Goal: Entertainment & Leisure: Browse casually

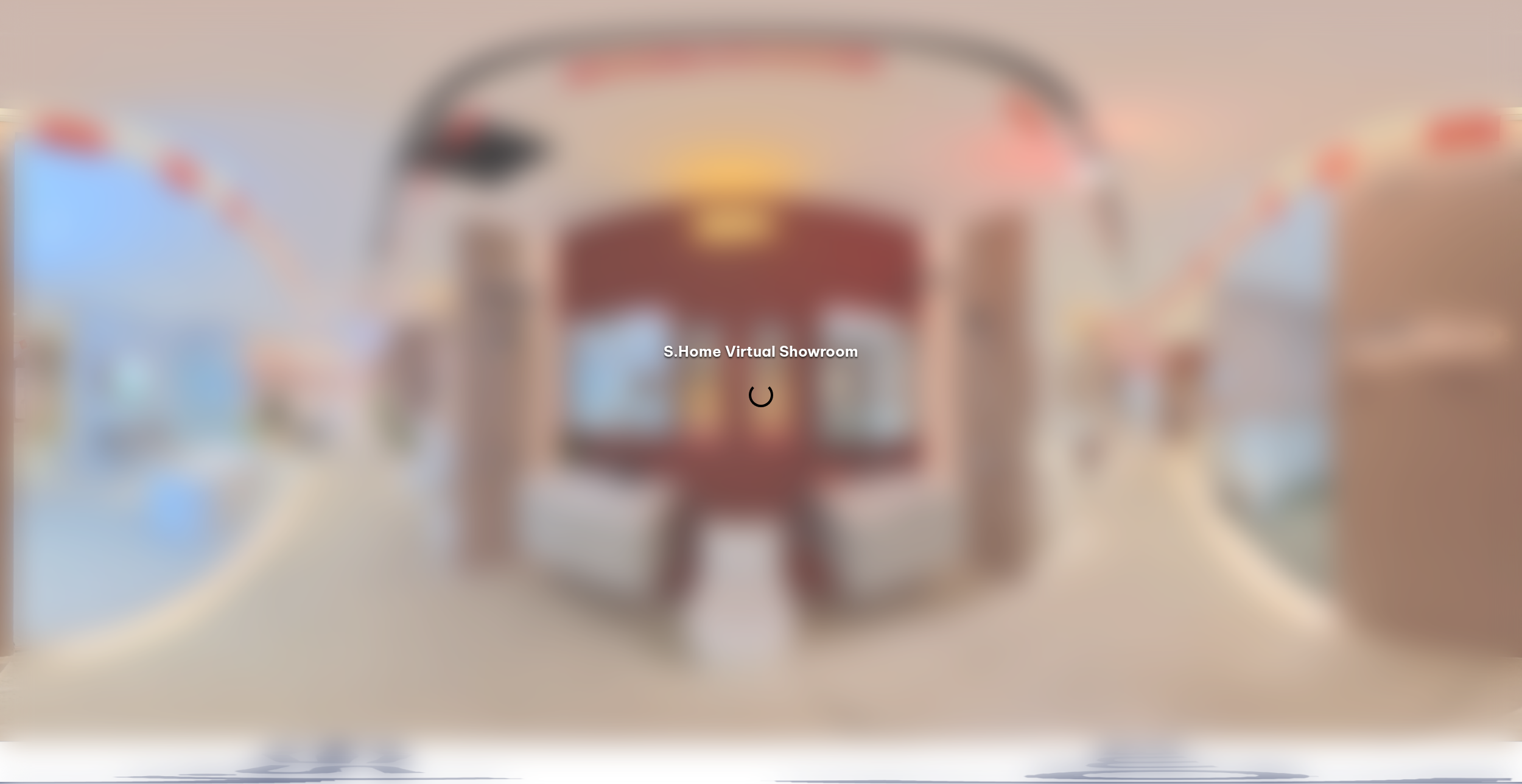
click at [564, 133] on div at bounding box center [761, 392] width 1522 height 784
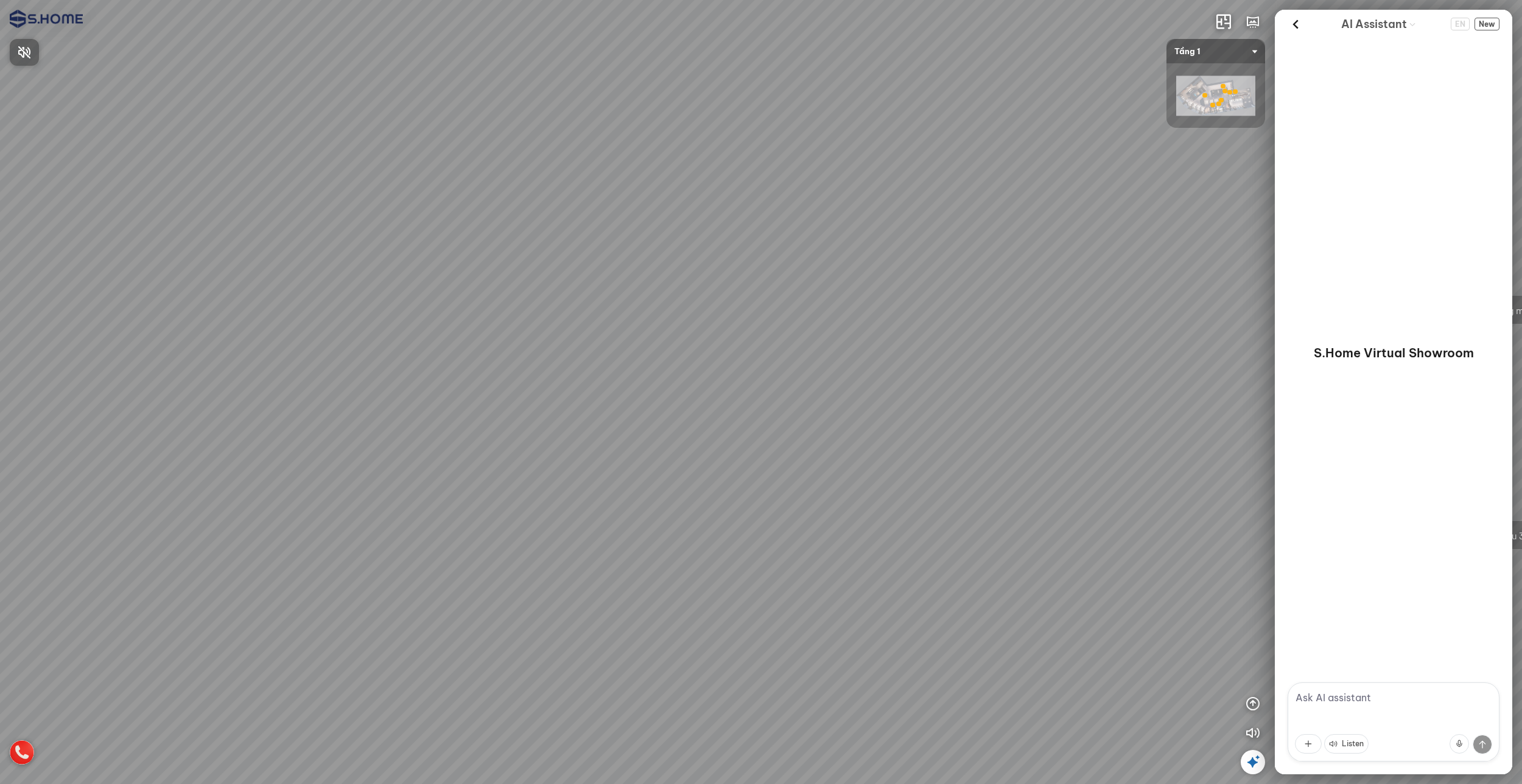
click at [32, 53] on span "Press to turn on the sound" at bounding box center [32, 52] width 0 height 15
drag, startPoint x: 867, startPoint y: 303, endPoint x: 691, endPoint y: 295, distance: 176.2
click at [691, 295] on div "Tầng 1 - Gạch ốp lát & Phòng mẫu Tầng 3 - Thiết bị vệ sinh Thư viện phòng mẫu 3D" at bounding box center [761, 392] width 1522 height 784
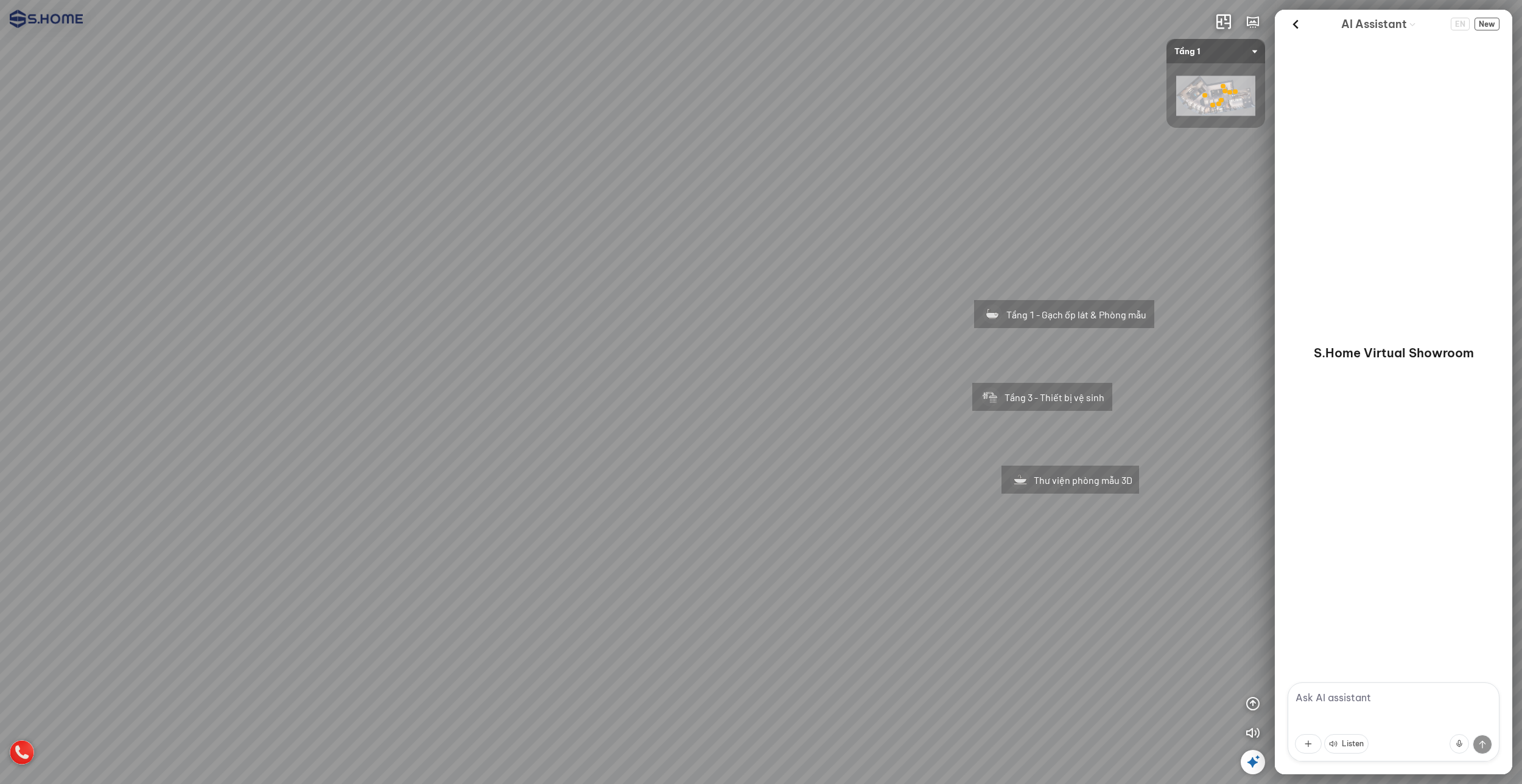
drag, startPoint x: 982, startPoint y: 333, endPoint x: 896, endPoint y: 334, distance: 86.0
click at [897, 334] on div "Tầng 1 - Gạch ốp lát & Phòng mẫu Tầng 3 - Thiết bị vệ sinh Thư viện phòng mẫu 3D" at bounding box center [761, 392] width 1522 height 784
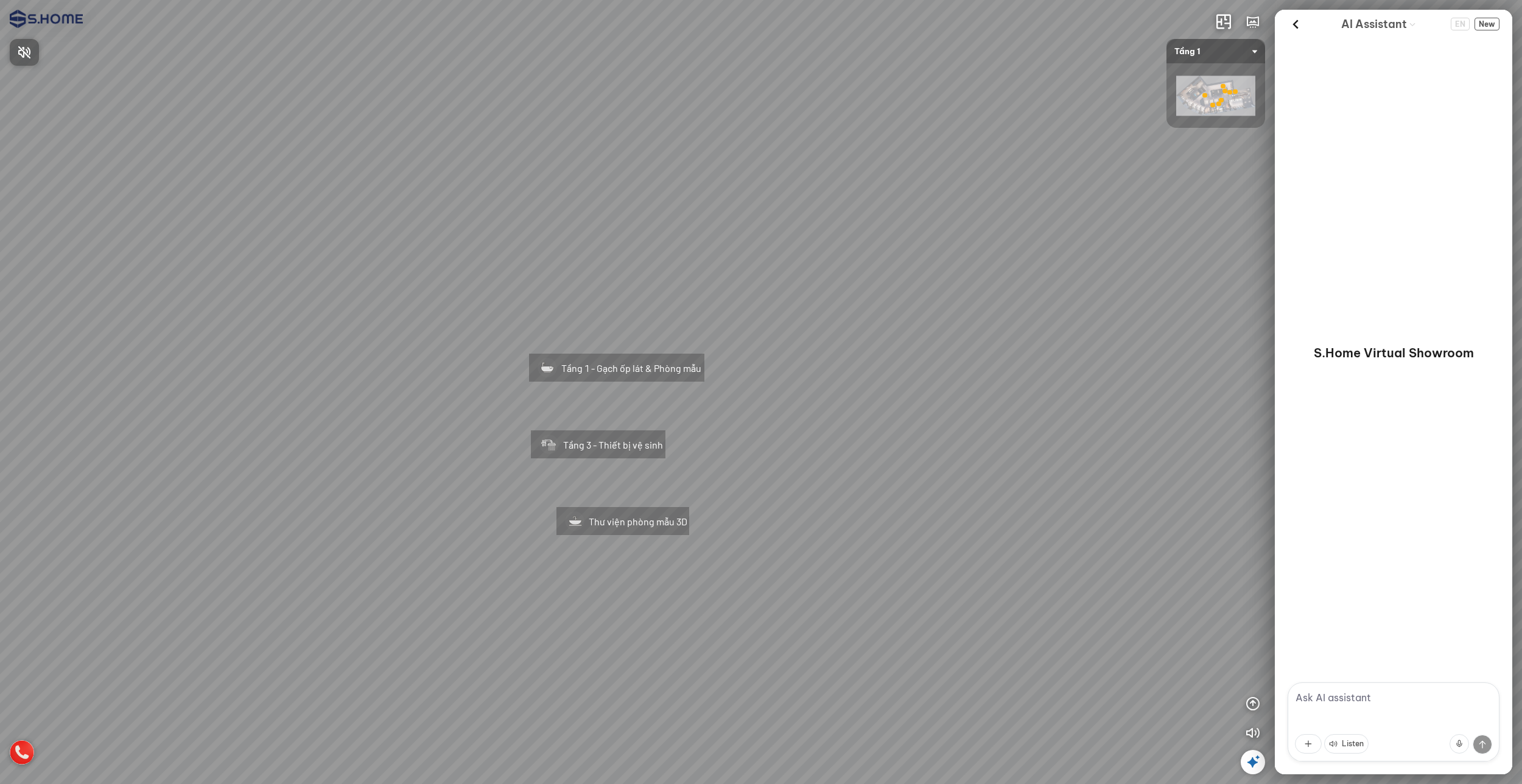
click at [903, 424] on div at bounding box center [761, 392] width 1522 height 784
drag, startPoint x: 1009, startPoint y: 431, endPoint x: 753, endPoint y: 414, distance: 256.6
click at [767, 416] on div "Tầng 1 - Gạch ốp lát & Phòng mẫu Tầng 3 - Thiết bị vệ sinh Thư viện phòng mẫu 3D" at bounding box center [761, 392] width 1522 height 784
click at [536, 138] on div at bounding box center [761, 392] width 1522 height 784
click at [655, 611] on div at bounding box center [761, 392] width 1522 height 784
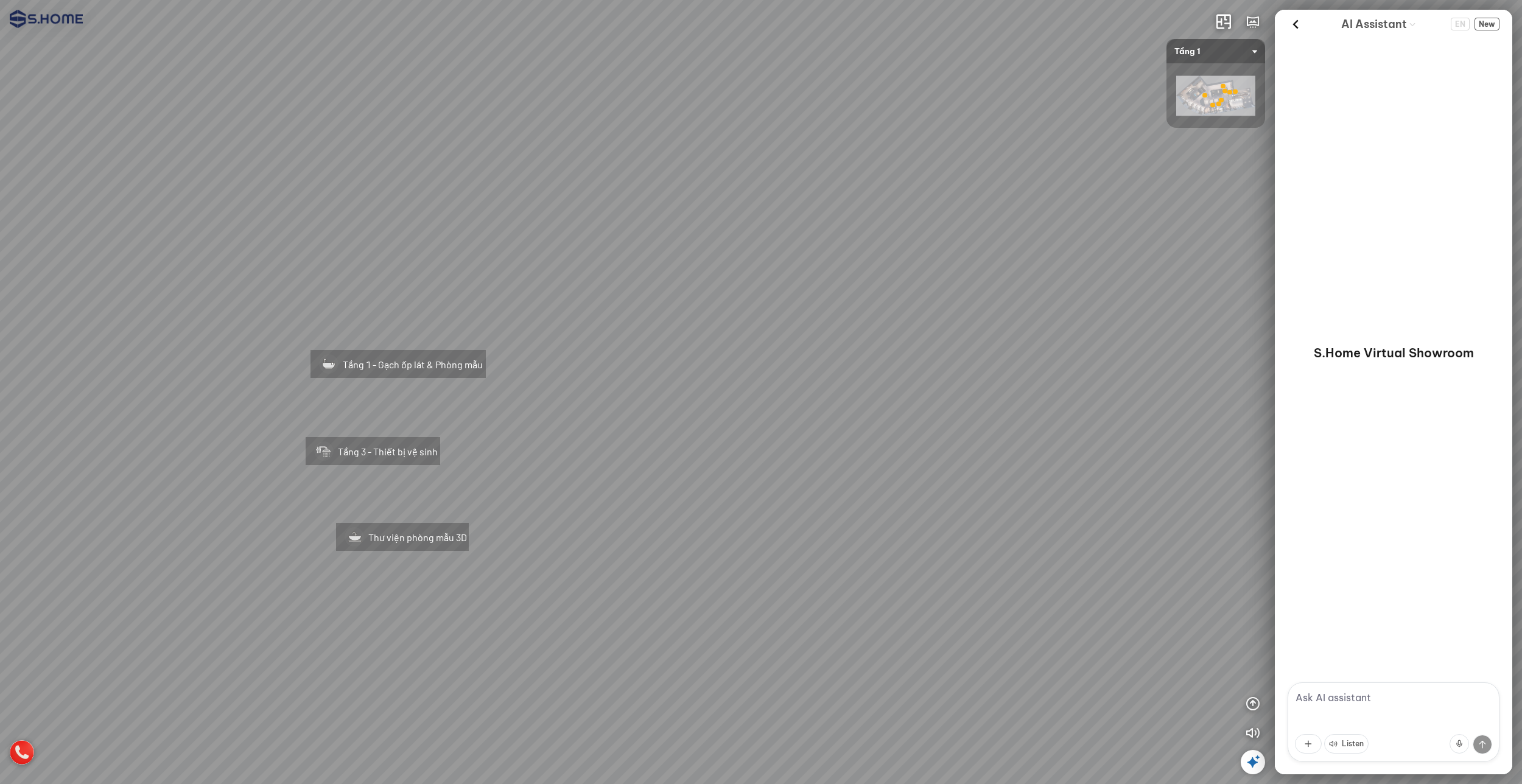
drag, startPoint x: 1104, startPoint y: 503, endPoint x: 815, endPoint y: 499, distance: 289.0
click at [820, 499] on div "Tầng 1 - Gạch ốp lát & Phòng mẫu Tầng 3 - Thiết bị vệ sinh Thư viện phòng mẫu 3D" at bounding box center [761, 392] width 1522 height 784
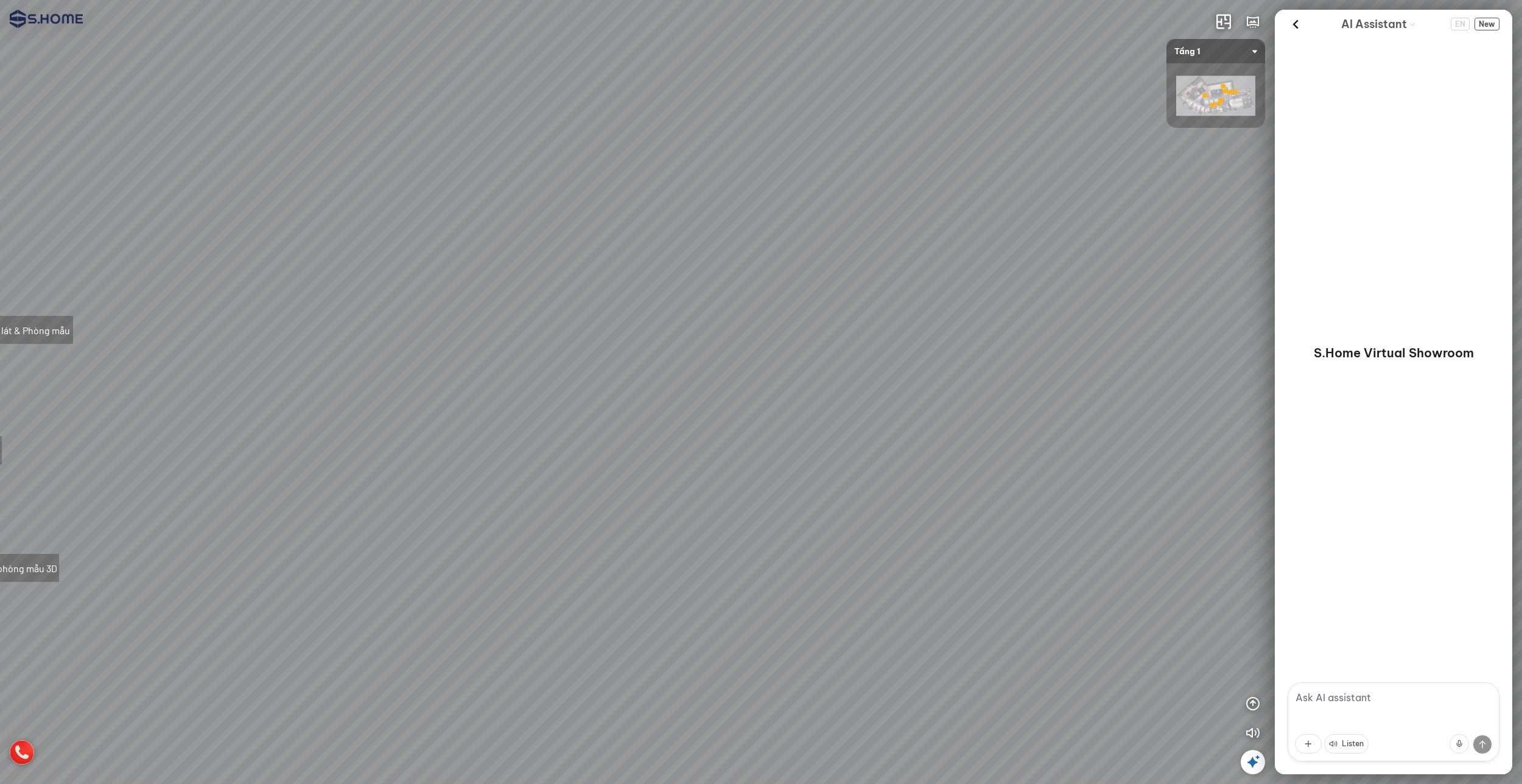
click at [912, 489] on div "Tầng 1 - Gạch ốp lát & Phòng mẫu Tầng 3 - Thiết bị vệ sinh Thư viện phòng mẫu 3D" at bounding box center [761, 392] width 1522 height 784
drag, startPoint x: 902, startPoint y: 510, endPoint x: 804, endPoint y: 511, distance: 98.0
click at [809, 510] on div "Tầng 1 - Gạch ốp lát & Phòng mẫu Tầng 3 - Thiết bị vệ sinh Thư viện phòng mẫu 3D" at bounding box center [761, 392] width 1522 height 784
click at [988, 500] on div at bounding box center [761, 392] width 1522 height 784
drag, startPoint x: 1003, startPoint y: 496, endPoint x: 696, endPoint y: 475, distance: 307.7
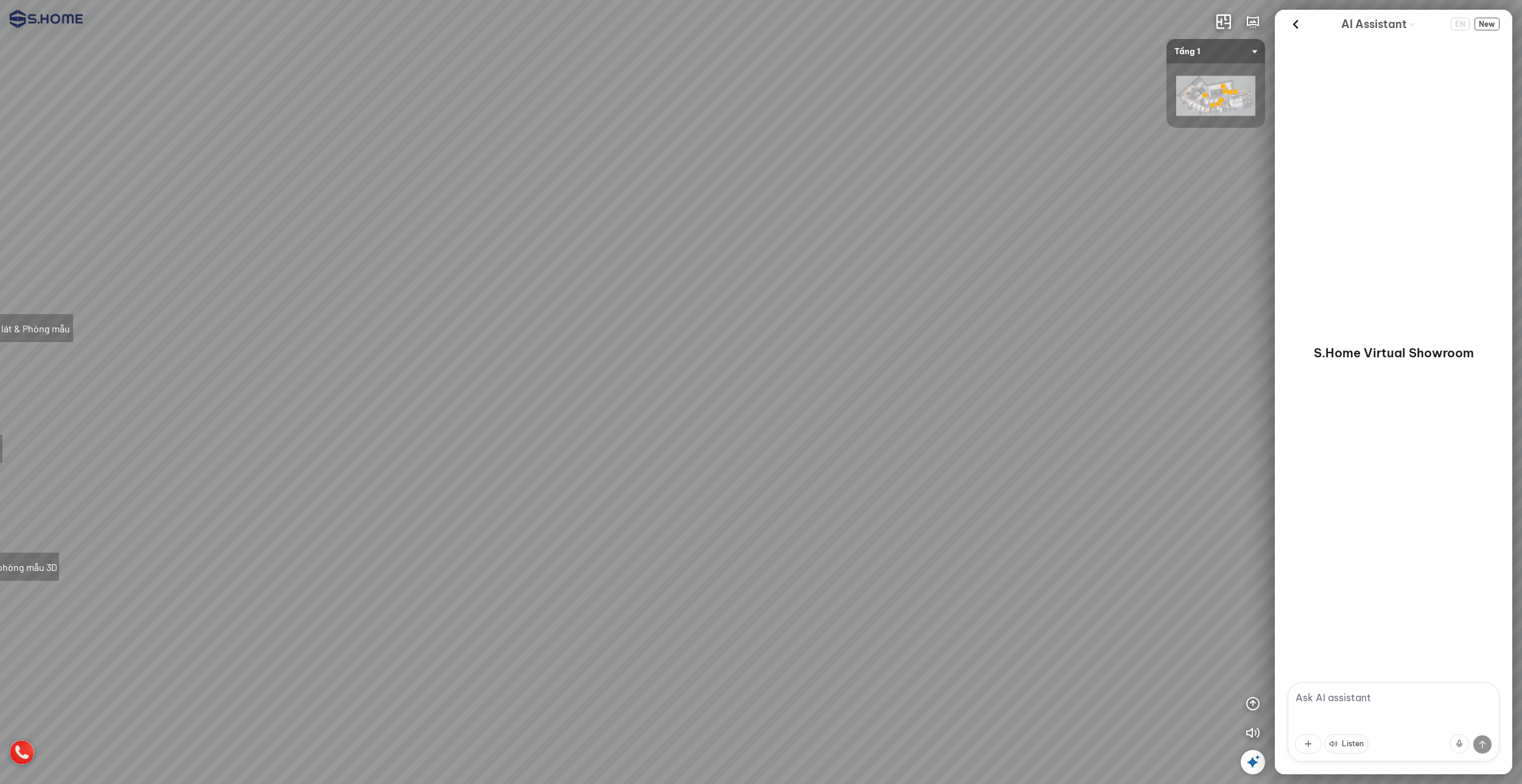
click at [706, 477] on div "Tầng 1 - Gạch ốp lát & Phòng mẫu Tầng 3 - Thiết bị vệ sinh Thư viện phòng mẫu 3D" at bounding box center [761, 392] width 1522 height 784
drag, startPoint x: 902, startPoint y: 489, endPoint x: 490, endPoint y: 458, distance: 413.2
click at [579, 477] on div "Tầng 1 - Gạch ốp lát & Phòng mẫu Tầng 3 - Thiết bị vệ sinh Thư viện phòng mẫu 3D" at bounding box center [761, 392] width 1522 height 784
click at [1013, 424] on div "Tầng 1 - Gạch ốp lát & Phòng mẫu Tầng 3 - Thiết bị vệ sinh Thư viện phòng mẫu 3D" at bounding box center [761, 392] width 1522 height 784
drag, startPoint x: 920, startPoint y: 329, endPoint x: 609, endPoint y: 347, distance: 311.5
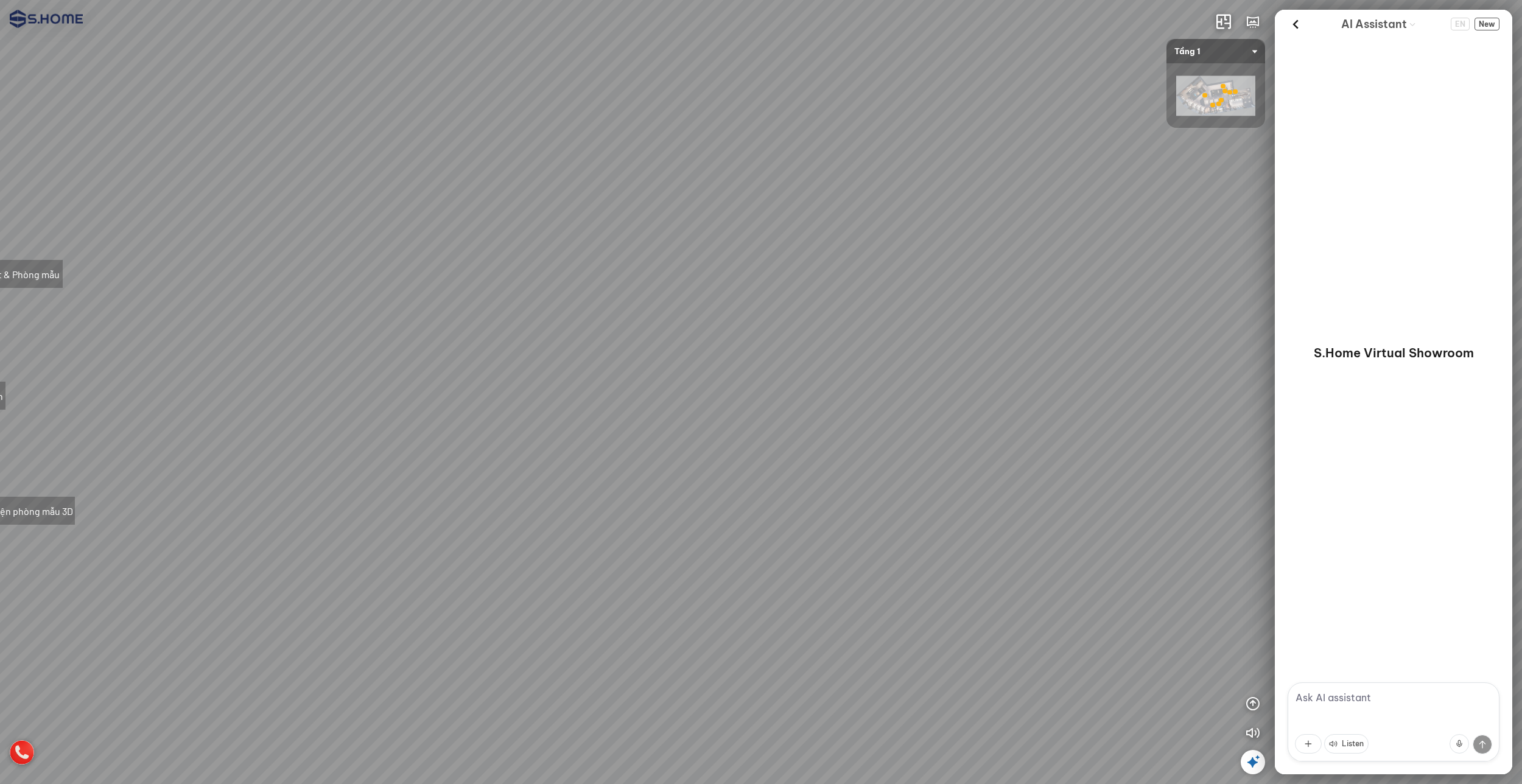
click at [613, 348] on div "Tầng 1 - Gạch ốp lát & Phòng mẫu Tầng 3 - Thiết bị vệ sinh Thư viện phòng mẫu 3D" at bounding box center [761, 392] width 1522 height 784
drag, startPoint x: 737, startPoint y: 397, endPoint x: 738, endPoint y: 506, distance: 109.0
click at [738, 506] on div "Tầng 1 - Gạch ốp lát & Phòng mẫu Tầng 3 - Thiết bị vệ sinh Thư viện phòng mẫu 3D" at bounding box center [761, 392] width 1522 height 784
drag, startPoint x: 471, startPoint y: 368, endPoint x: 297, endPoint y: 355, distance: 174.5
click at [236, 357] on div "Tầng 1 - Gạch ốp lát & Phòng mẫu Tầng 3 - Thiết bị vệ sinh Thư viện phòng mẫu 3D" at bounding box center [761, 392] width 1522 height 784
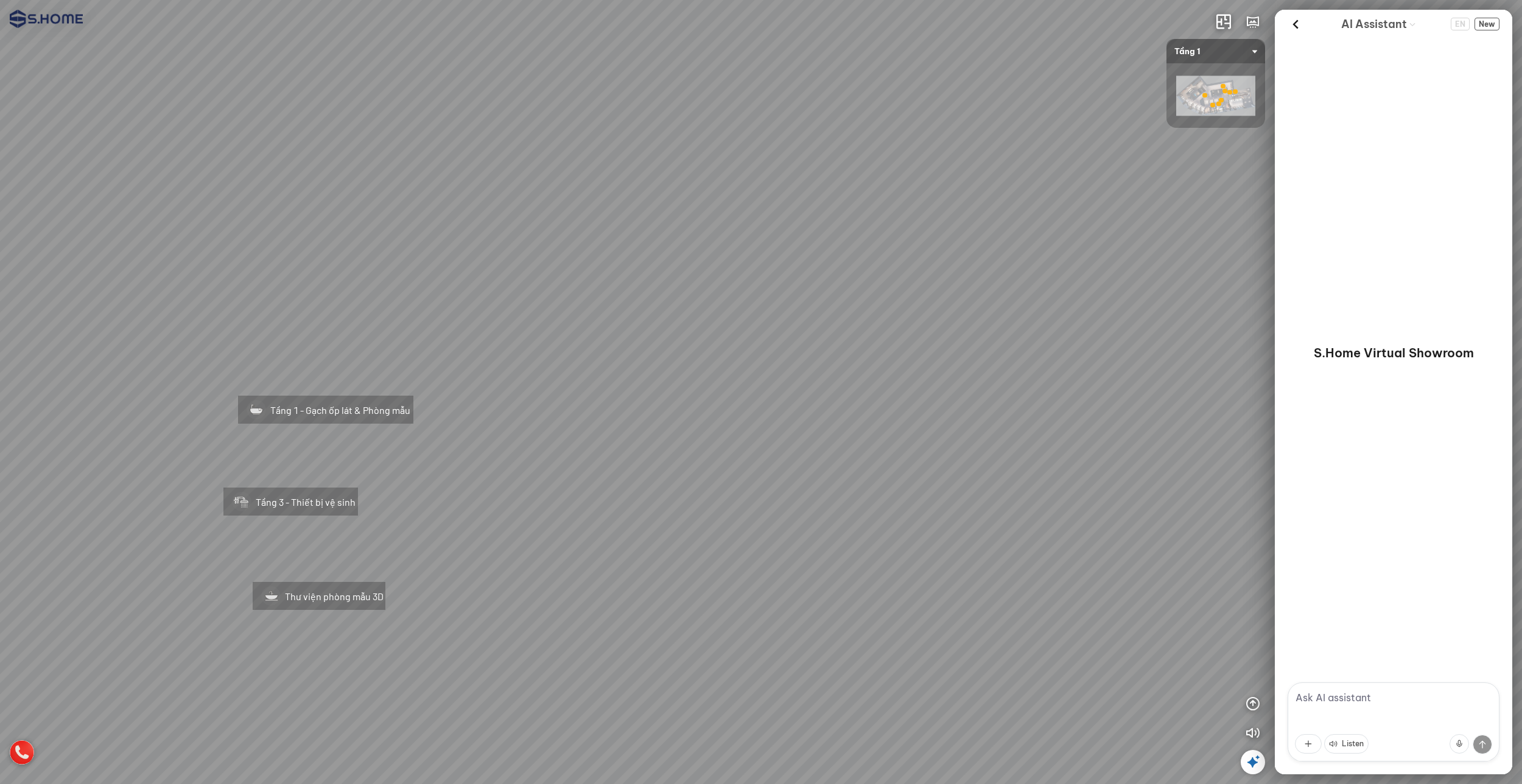
drag, startPoint x: 679, startPoint y: 381, endPoint x: 936, endPoint y: 396, distance: 257.4
click at [936, 396] on div "Tầng 1 - Gạch ốp lát & Phòng mẫu Tầng 3 - Thiết bị vệ sinh Thư viện phòng mẫu 3D" at bounding box center [761, 392] width 1522 height 784
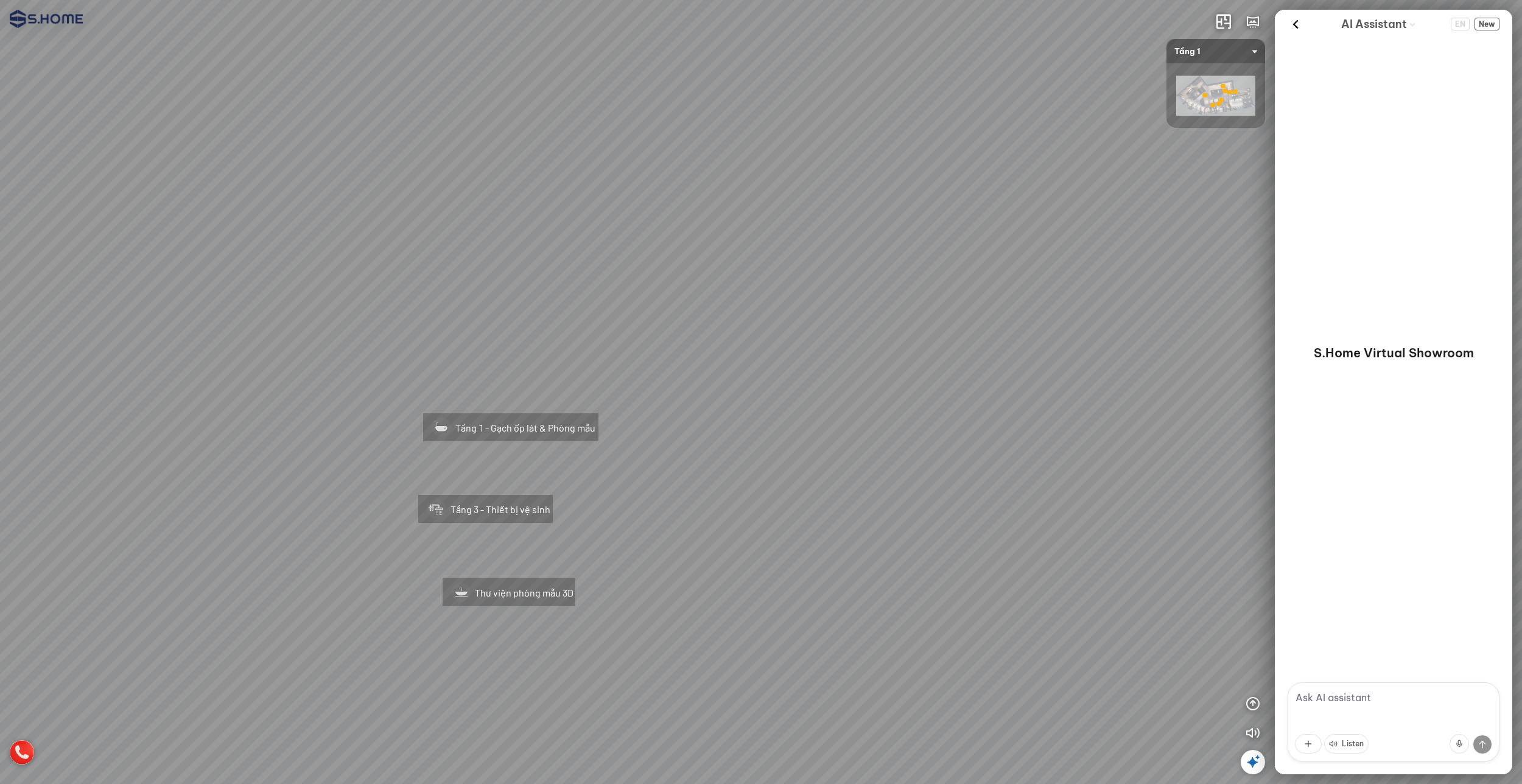
drag, startPoint x: 541, startPoint y: 383, endPoint x: 889, endPoint y: 384, distance: 348.0
click at [882, 384] on div "Tầng 1 - Gạch ốp lát & Phòng mẫu Tầng 3 - Thiết bị vệ sinh Thư viện phòng mẫu 3D" at bounding box center [761, 392] width 1522 height 784
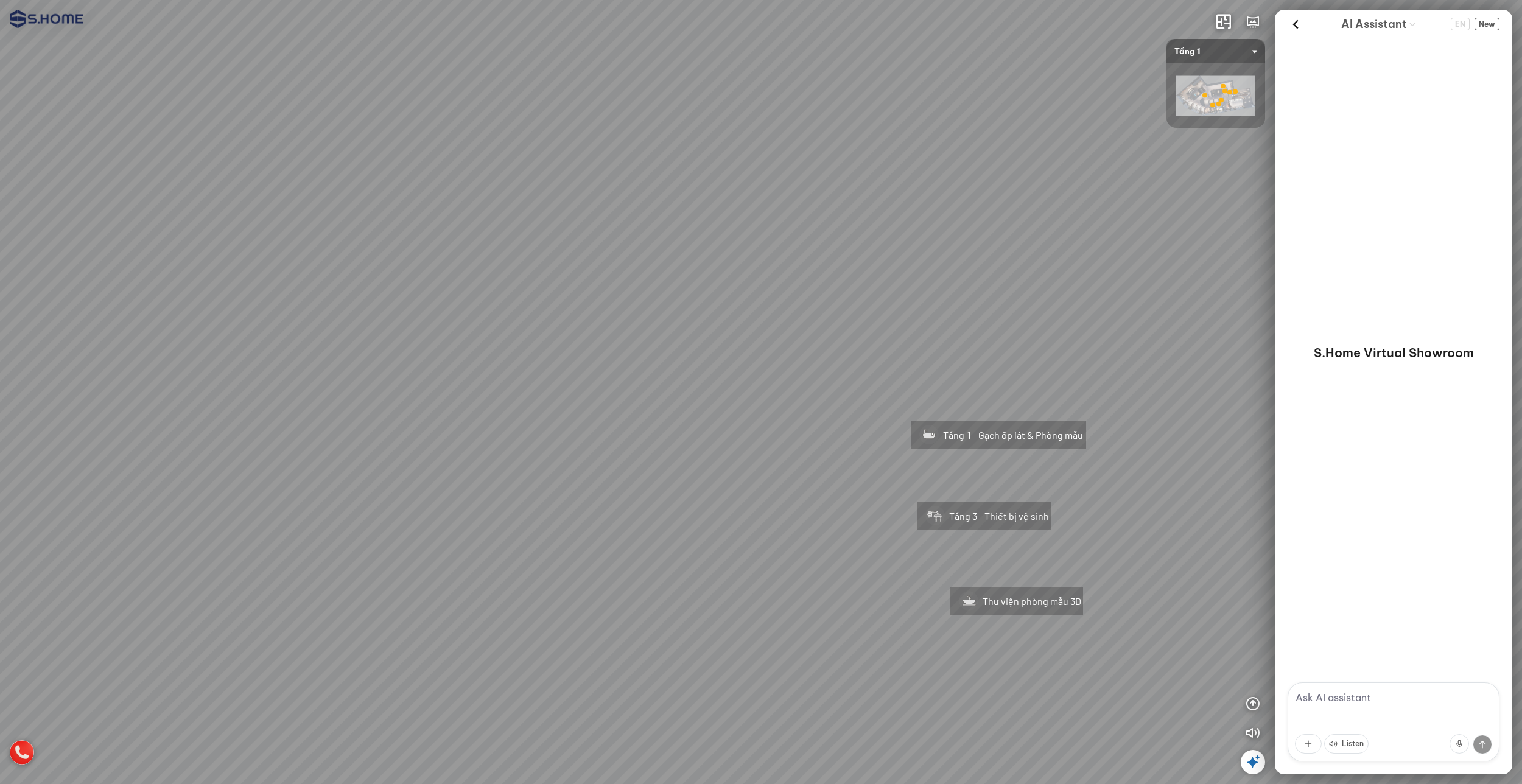
drag, startPoint x: 1146, startPoint y: 392, endPoint x: 331, endPoint y: 296, distance: 820.6
click at [343, 297] on div "Tầng 1 - Gạch ốp lát & Phòng mẫu Tầng 3 - Thiết bị vệ sinh Thư viện phòng mẫu 3D" at bounding box center [761, 392] width 1522 height 784
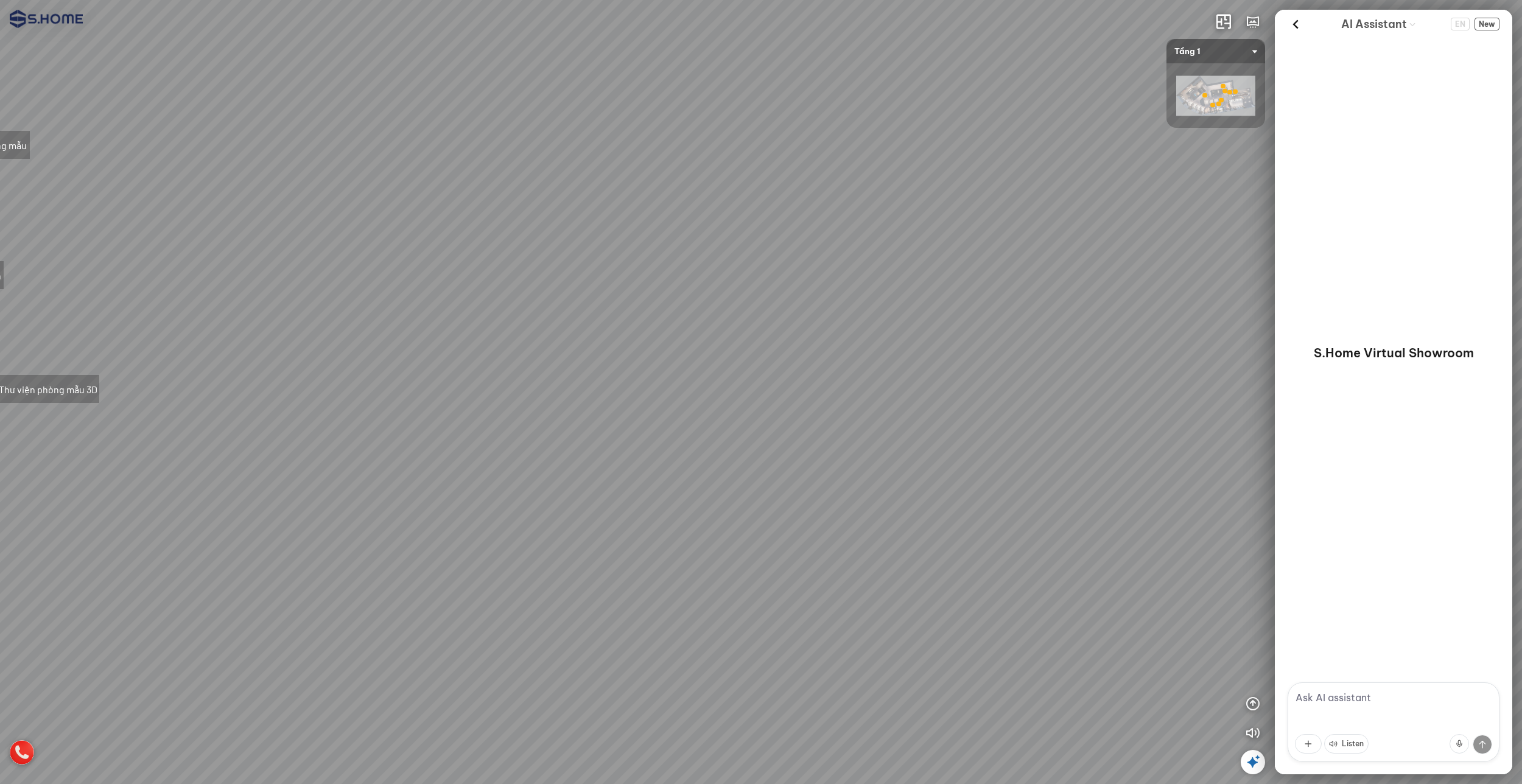
drag, startPoint x: 669, startPoint y: 385, endPoint x: 943, endPoint y: 342, distance: 277.4
click at [931, 341] on div "Tầng 1 - Gạch ốp lát & Phòng mẫu Tầng 3 - Thiết bị vệ sinh Thư viện phòng mẫu 3D" at bounding box center [761, 392] width 1522 height 784
drag, startPoint x: 649, startPoint y: 396, endPoint x: 991, endPoint y: 419, distance: 342.8
click at [920, 415] on div "Tầng 1 - Gạch ốp lát & Phòng mẫu Tầng 3 - Thiết bị vệ sinh Thư viện phòng mẫu 3D" at bounding box center [761, 392] width 1522 height 784
drag, startPoint x: 752, startPoint y: 426, endPoint x: 616, endPoint y: 446, distance: 137.5
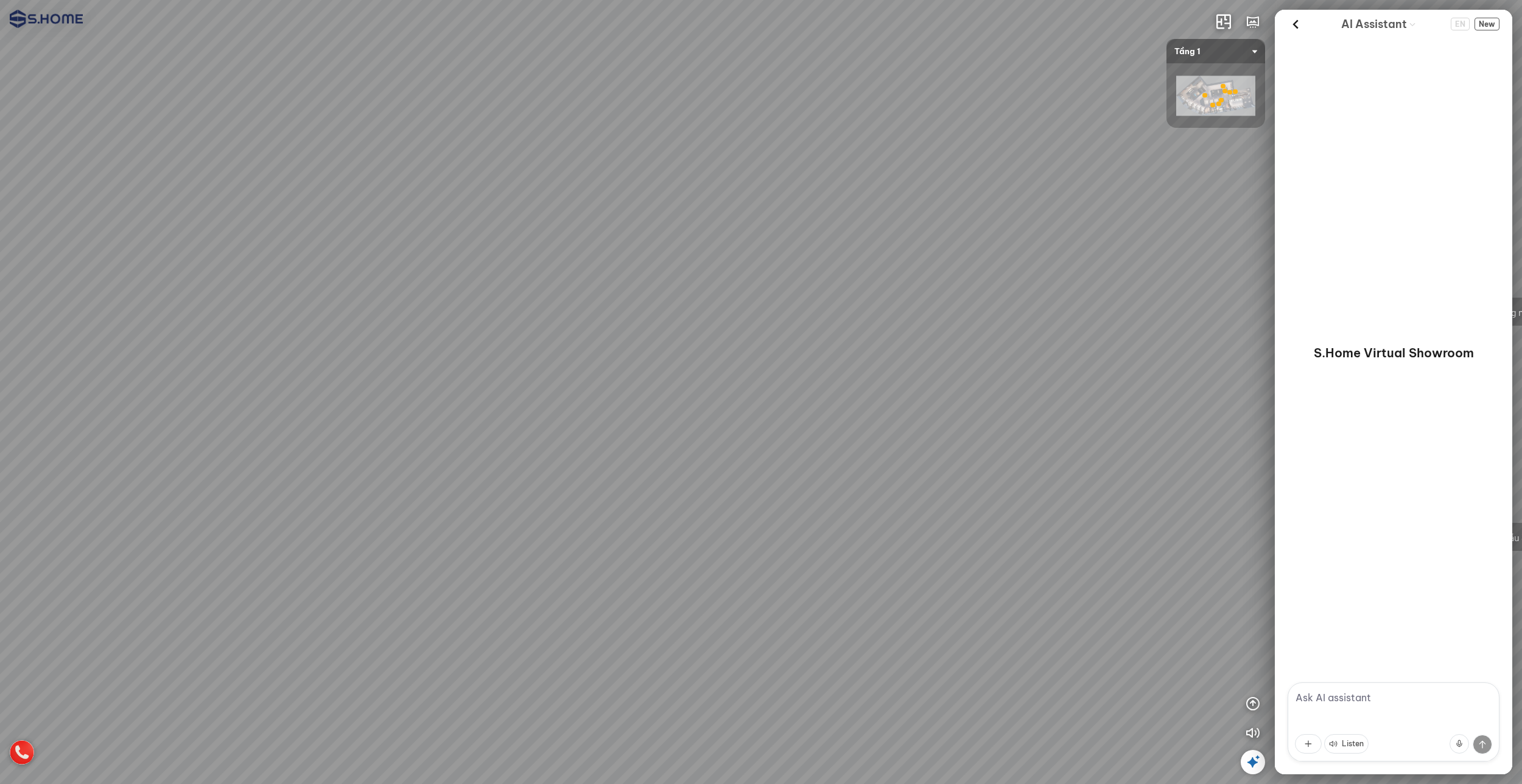
click at [616, 446] on div "Tầng 1 - Gạch ốp lát & Phòng mẫu Tầng 3 - Thiết bị vệ sinh Thư viện phòng mẫu 3D" at bounding box center [761, 392] width 1522 height 784
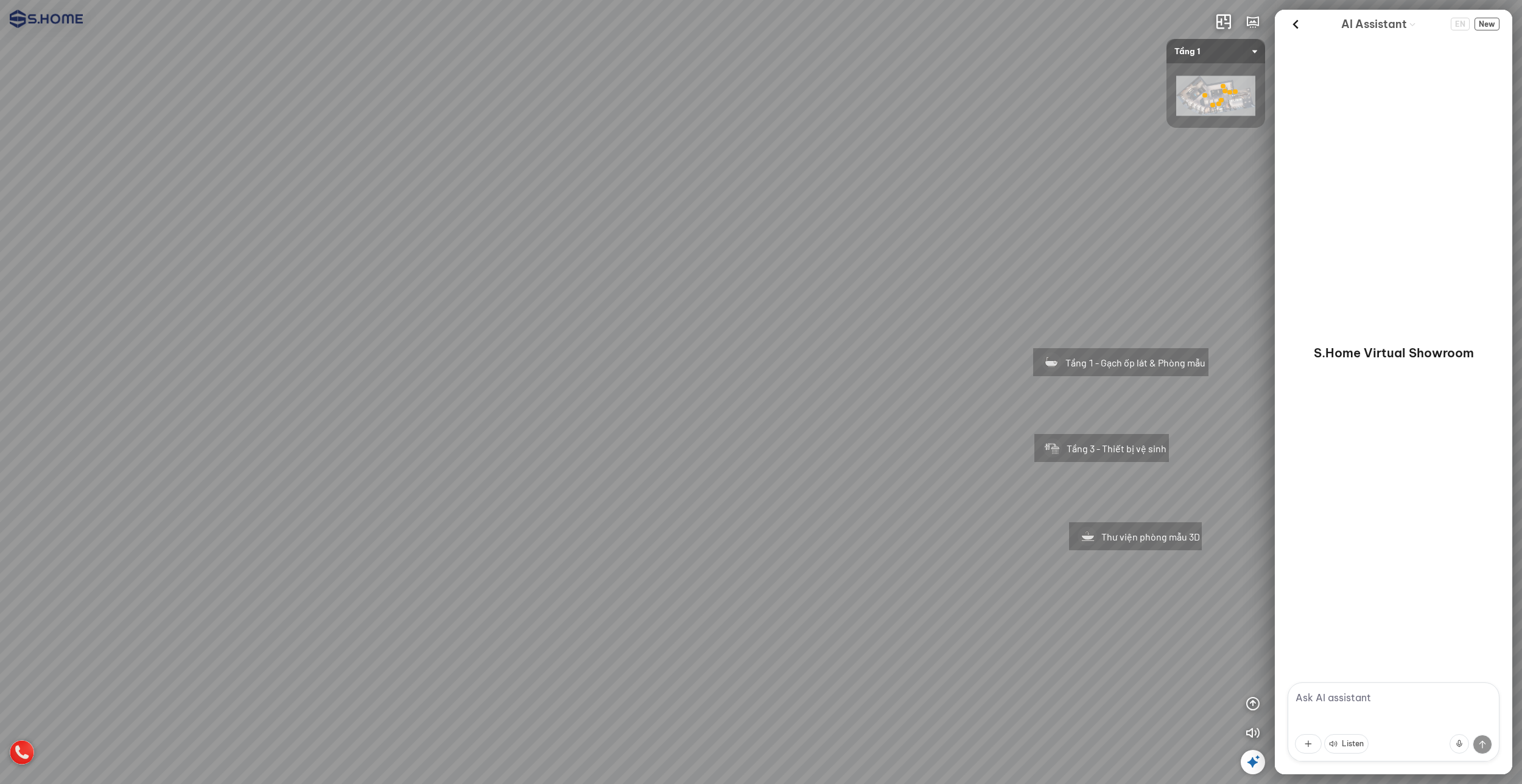
drag, startPoint x: 567, startPoint y: 424, endPoint x: 510, endPoint y: 454, distance: 64.4
click at [534, 442] on div "Tầng 1 - Gạch ốp lát & Phòng mẫu Tầng 3 - Thiết bị vệ sinh Thư viện phòng mẫu 3D" at bounding box center [761, 392] width 1522 height 784
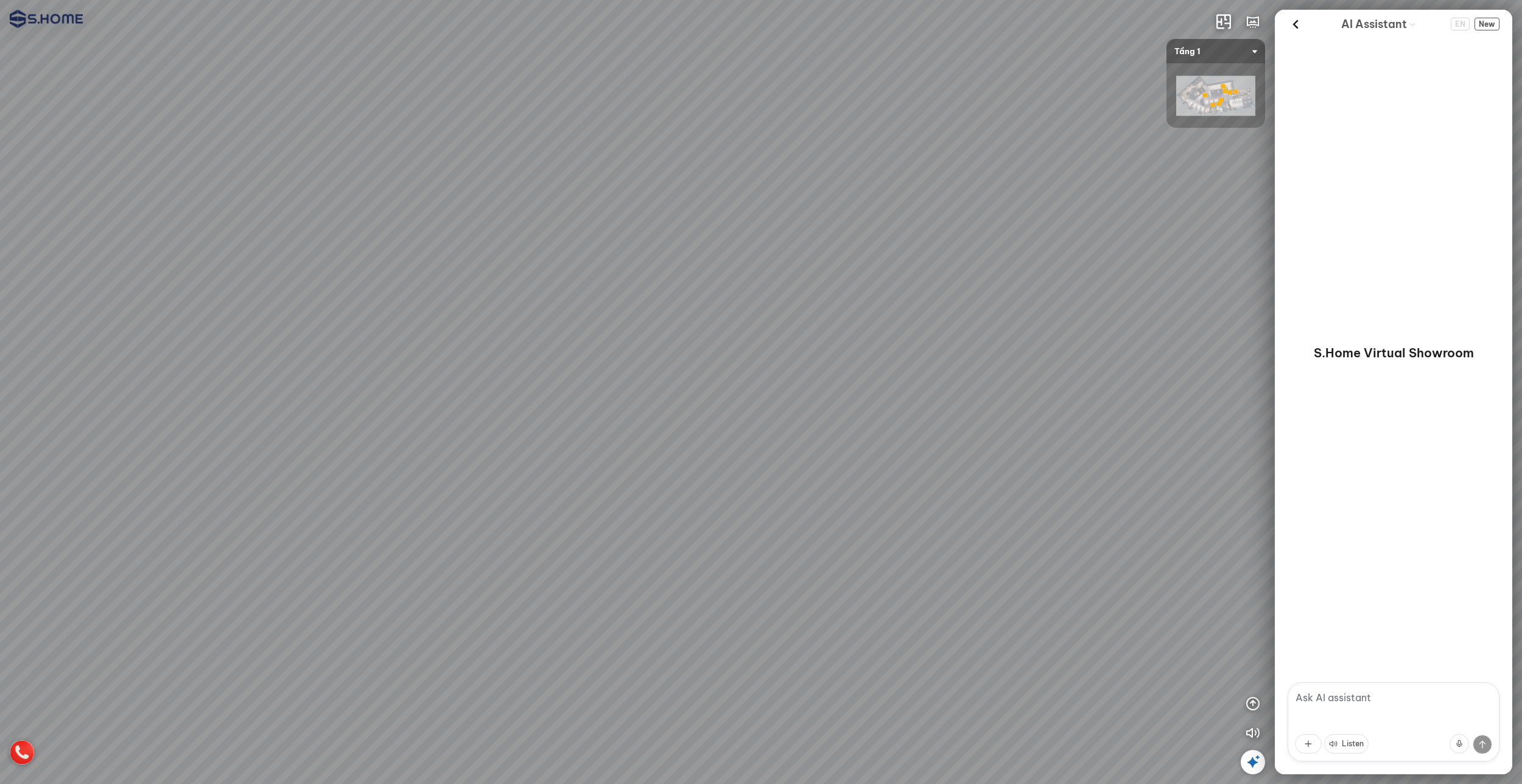
drag, startPoint x: 899, startPoint y: 345, endPoint x: 857, endPoint y: 635, distance: 293.0
click at [857, 635] on div "Tầng 1 - Gạch ốp lát & Phòng mẫu Tầng 3 - Thiết bị vệ sinh Thư viện phòng mẫu 3D" at bounding box center [761, 392] width 1522 height 784
drag, startPoint x: 901, startPoint y: 450, endPoint x: 853, endPoint y: 587, distance: 145.2
click at [863, 654] on div "Tầng 1 - Gạch ốp lát & Phòng mẫu Tầng 3 - Thiết bị vệ sinh Thư viện phòng mẫu 3D" at bounding box center [761, 392] width 1522 height 784
drag, startPoint x: 812, startPoint y: 446, endPoint x: 800, endPoint y: 198, distance: 248.3
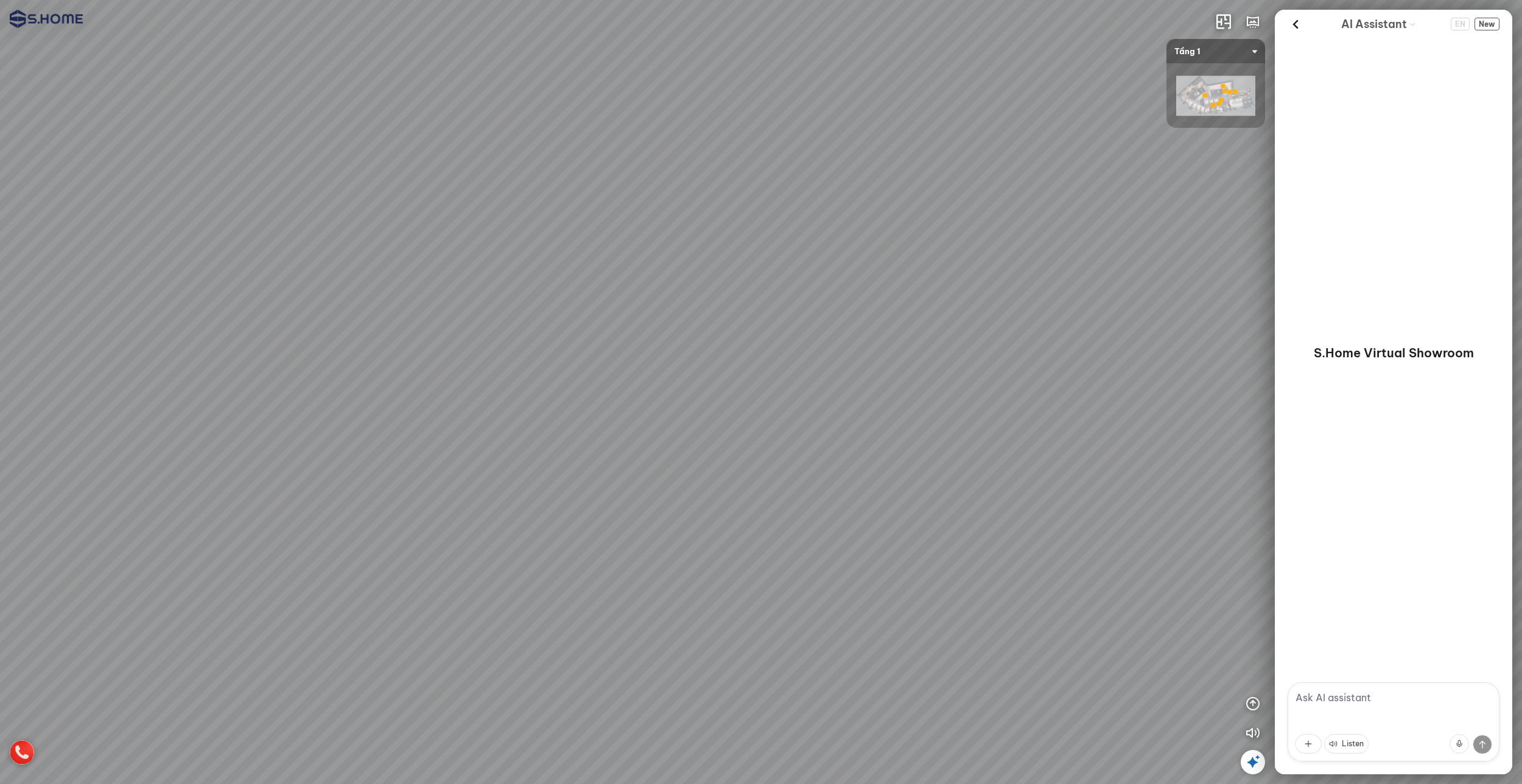
click at [801, 336] on div "Tầng 1 - Gạch ốp lát & Phòng mẫu Tầng 3 - Thiết bị vệ sinh Thư viện phòng mẫu 3D" at bounding box center [761, 392] width 1522 height 784
click at [728, 155] on div "Tầng 1 - Gạch ốp lát & Phòng mẫu Tầng 3 - Thiết bị vệ sinh Thư viện phòng mẫu 3D" at bounding box center [761, 392] width 1522 height 784
drag, startPoint x: 726, startPoint y: 214, endPoint x: 734, endPoint y: 262, distance: 48.7
click at [733, 258] on div "Tầng 1 - Gạch ốp lát & Phòng mẫu Tầng 3 - Thiết bị vệ sinh Thư viện phòng mẫu 3D" at bounding box center [761, 392] width 1522 height 784
click at [660, 364] on div "Tầng 1 - Gạch ốp lát & Phòng mẫu" at bounding box center [664, 360] width 229 height 77
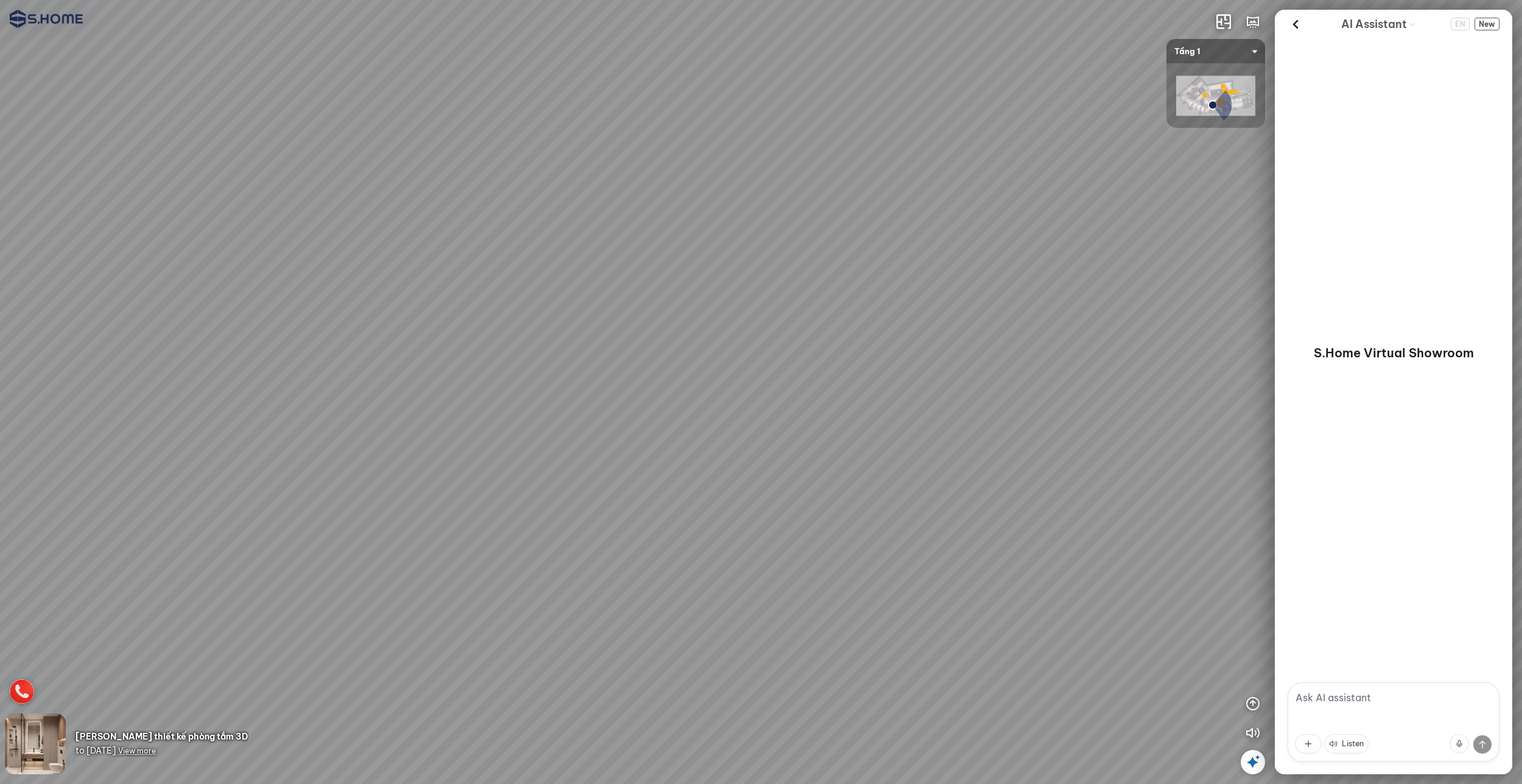
drag, startPoint x: 842, startPoint y: 424, endPoint x: 560, endPoint y: 402, distance: 282.9
click at [599, 412] on div at bounding box center [761, 392] width 1522 height 784
click at [826, 430] on div at bounding box center [761, 392] width 1522 height 784
click at [547, 519] on div at bounding box center [552, 517] width 33 height 34
click at [24, 689] on img at bounding box center [22, 691] width 24 height 24
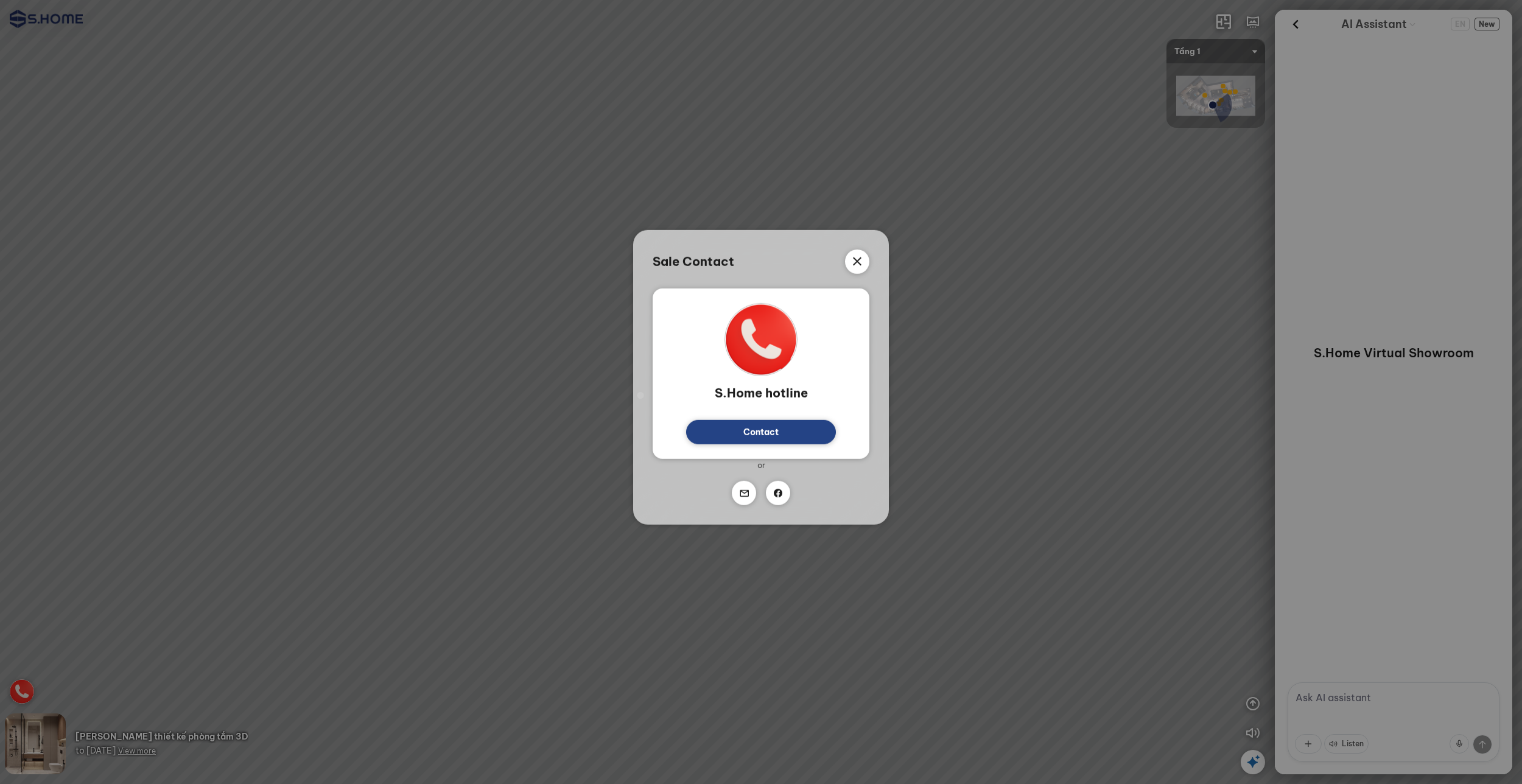
click at [534, 561] on div "Sale Contact S.Home hotline Contact Or" at bounding box center [761, 392] width 1522 height 784
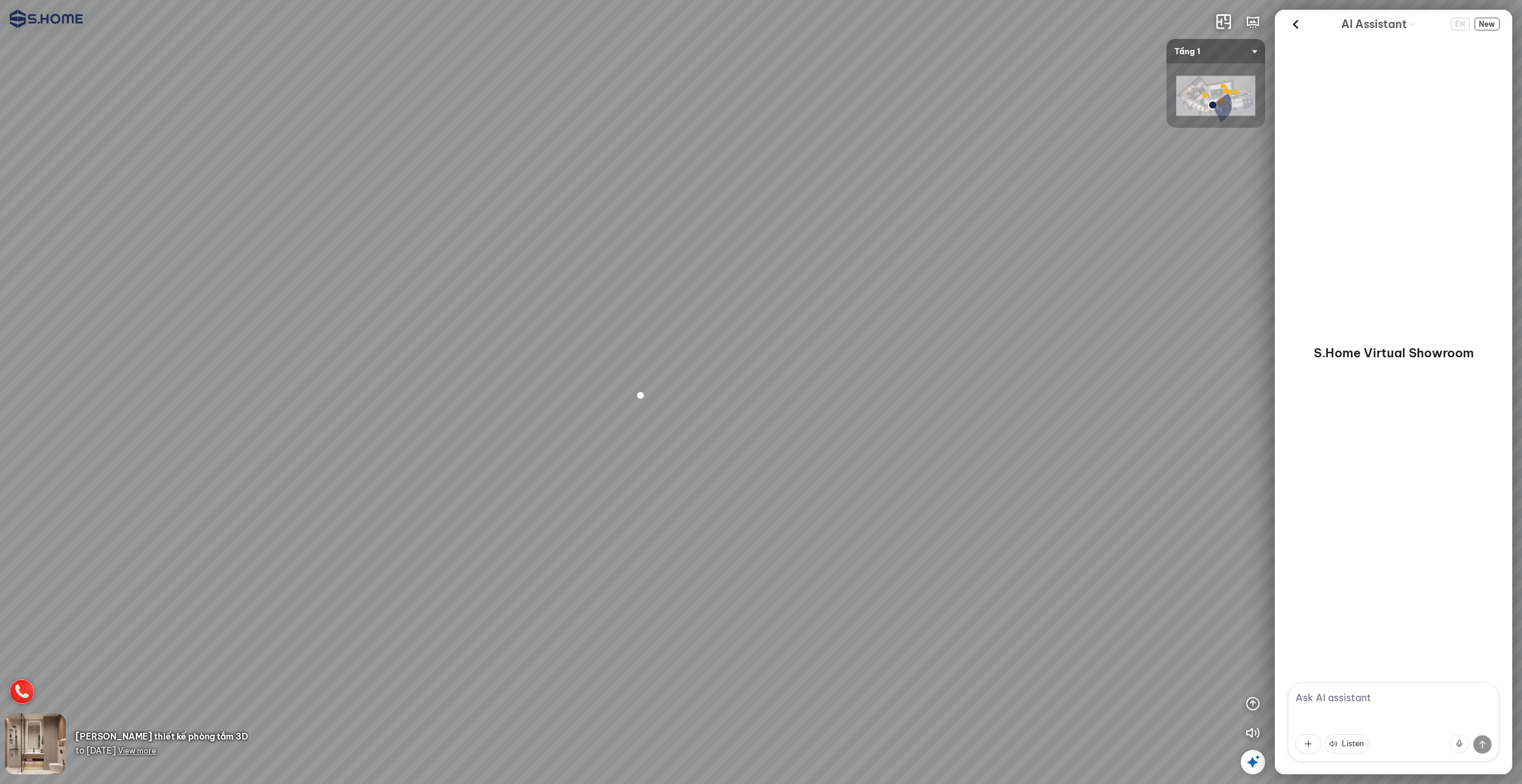
click at [19, 688] on img at bounding box center [22, 691] width 24 height 24
click at [1222, 121] on div at bounding box center [1216, 95] width 99 height 64
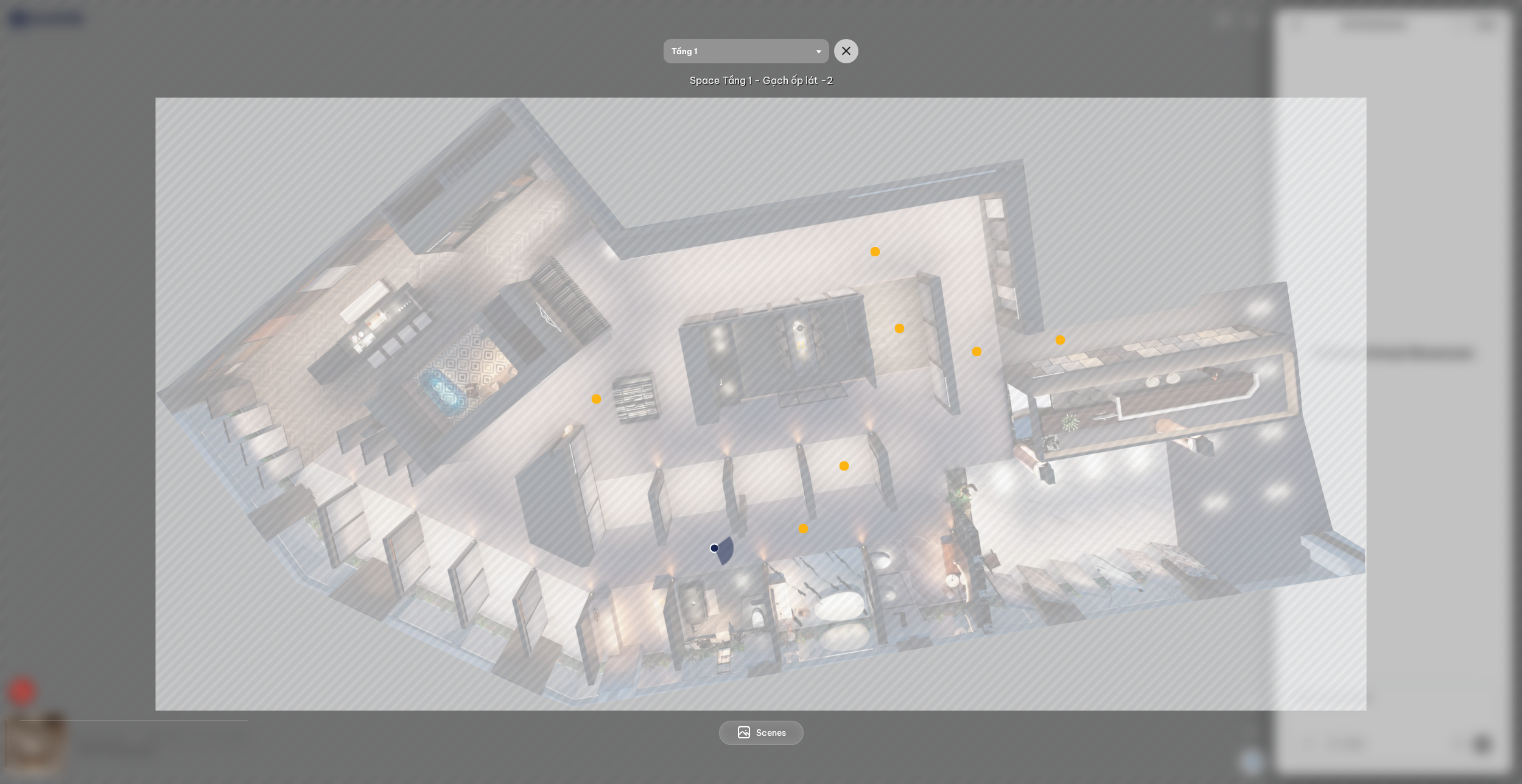
drag, startPoint x: 730, startPoint y: 410, endPoint x: 767, endPoint y: 330, distance: 88.1
click at [767, 331] on img at bounding box center [761, 403] width 1211 height 613
click at [803, 49] on span "Tầng 1" at bounding box center [746, 51] width 150 height 24
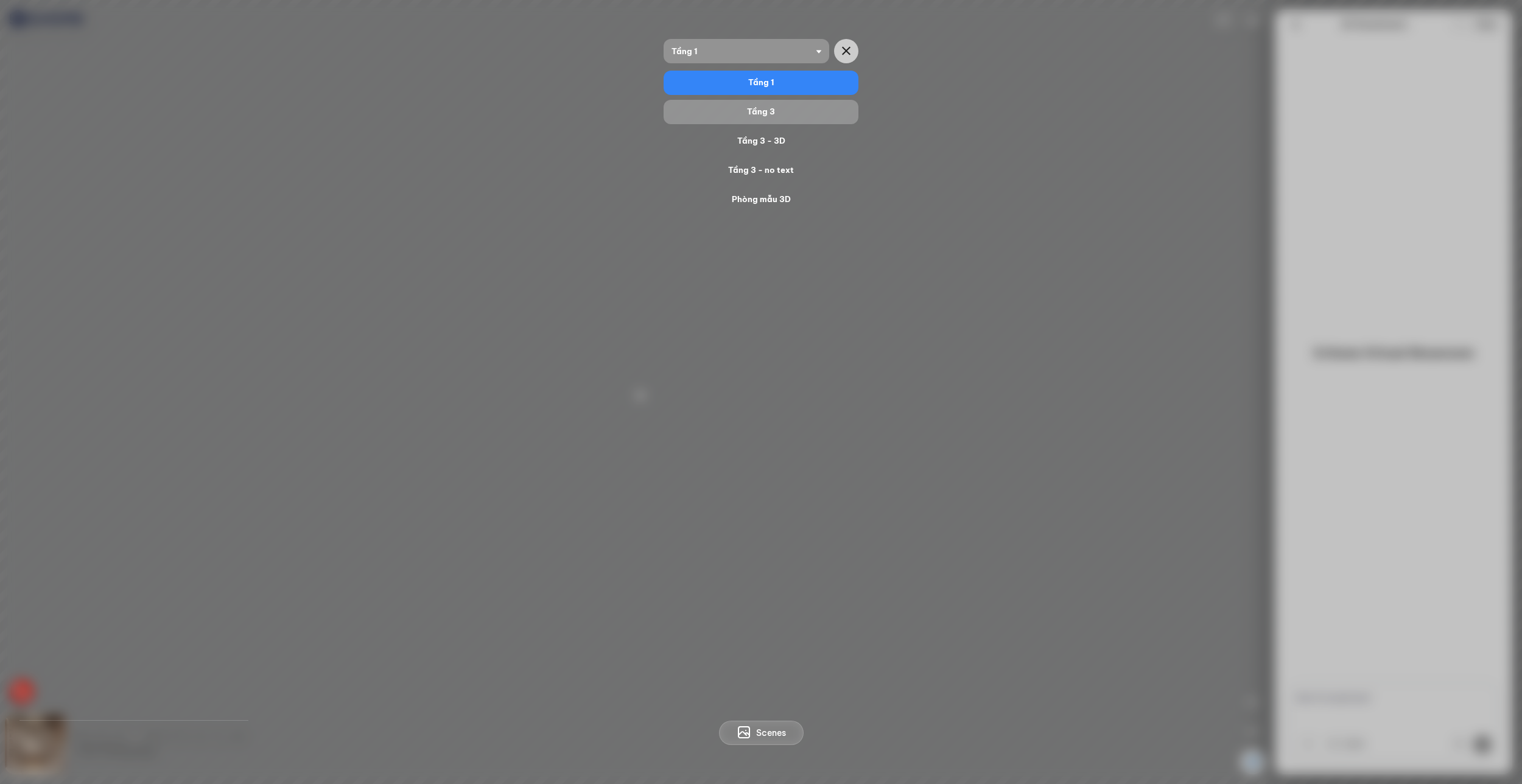
click at [769, 116] on div "Tầng 3" at bounding box center [761, 112] width 185 height 15
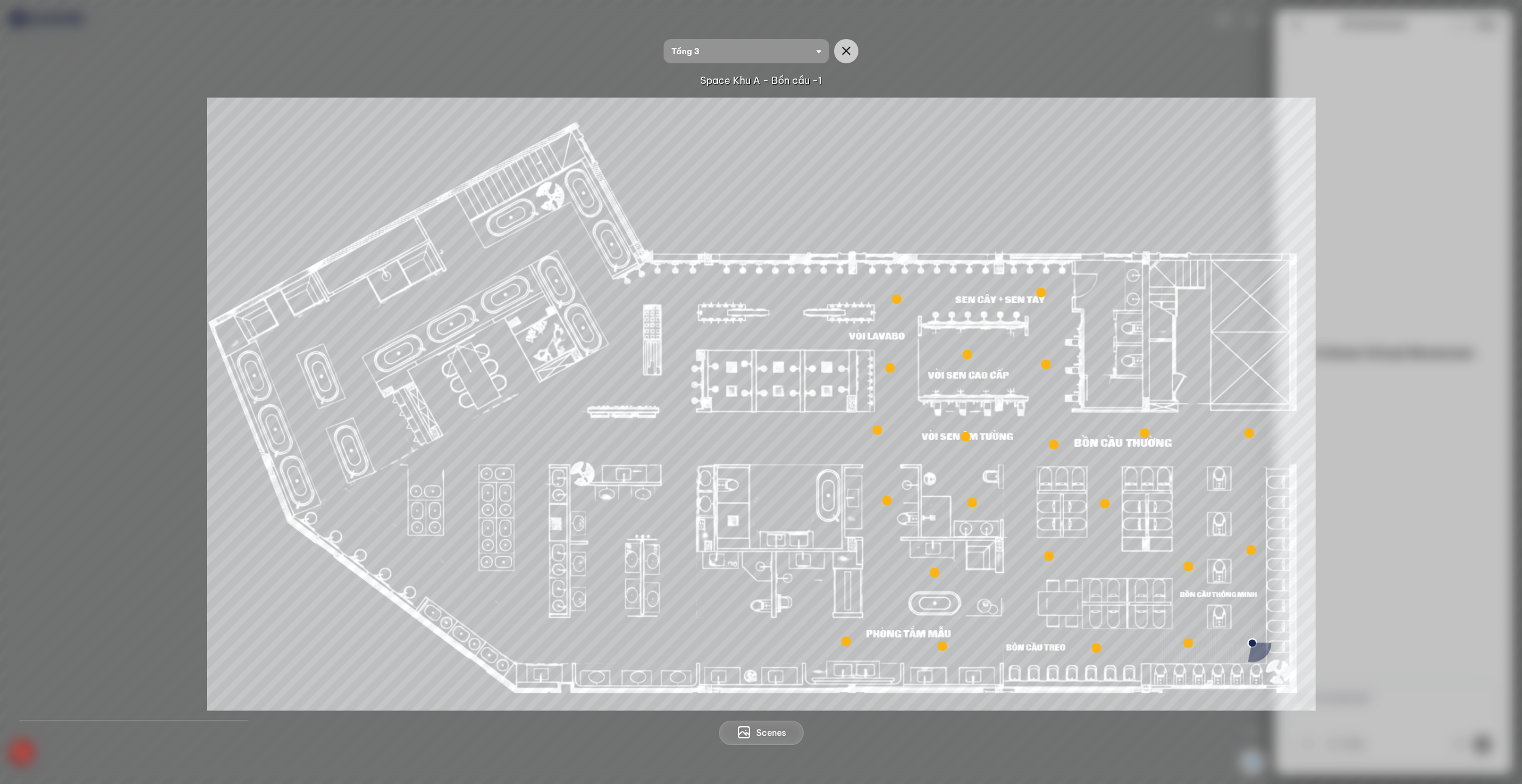
click at [776, 53] on span "Tầng 3" at bounding box center [746, 51] width 150 height 24
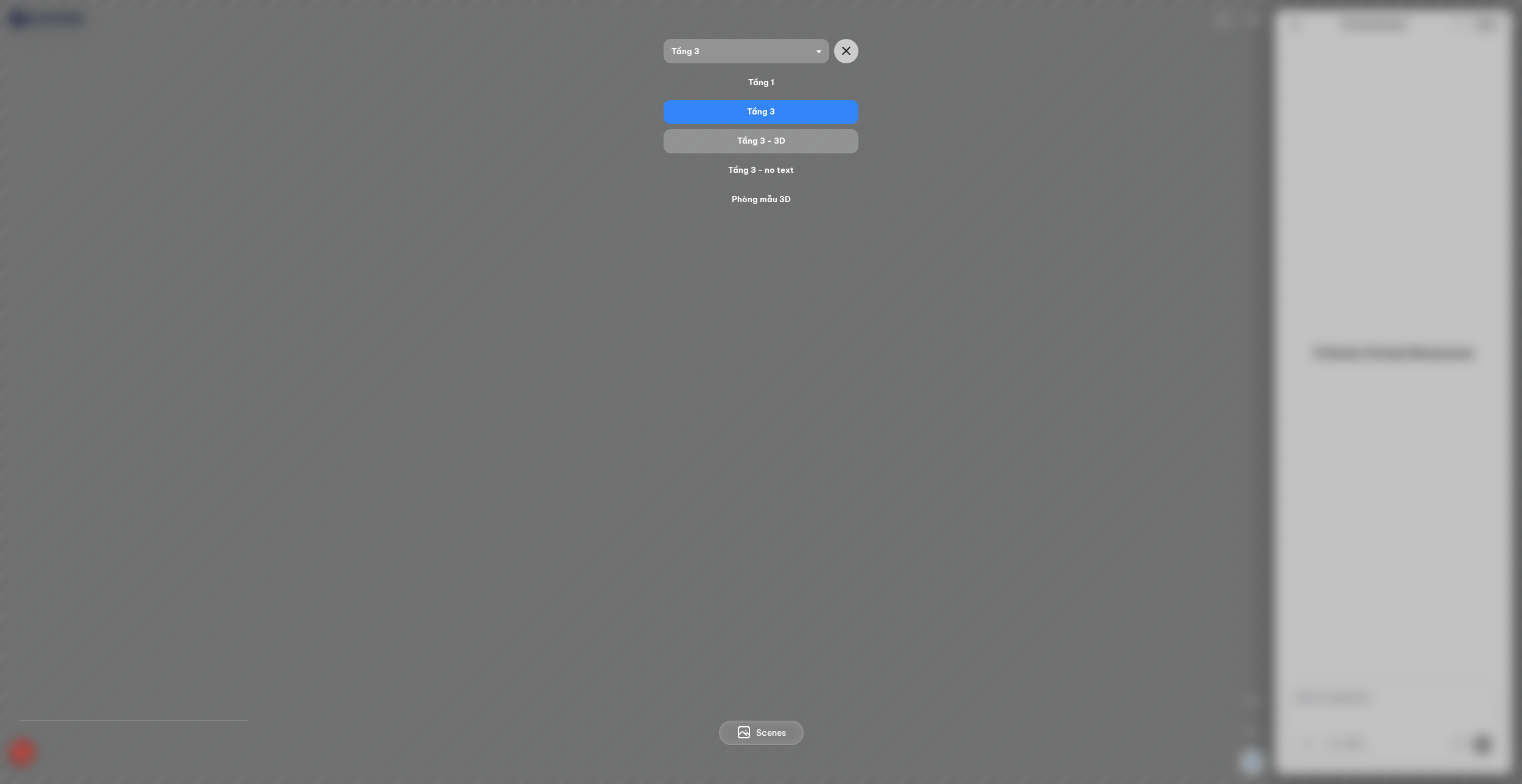
click at [774, 135] on div "Tầng 3 - 3D" at bounding box center [761, 141] width 185 height 15
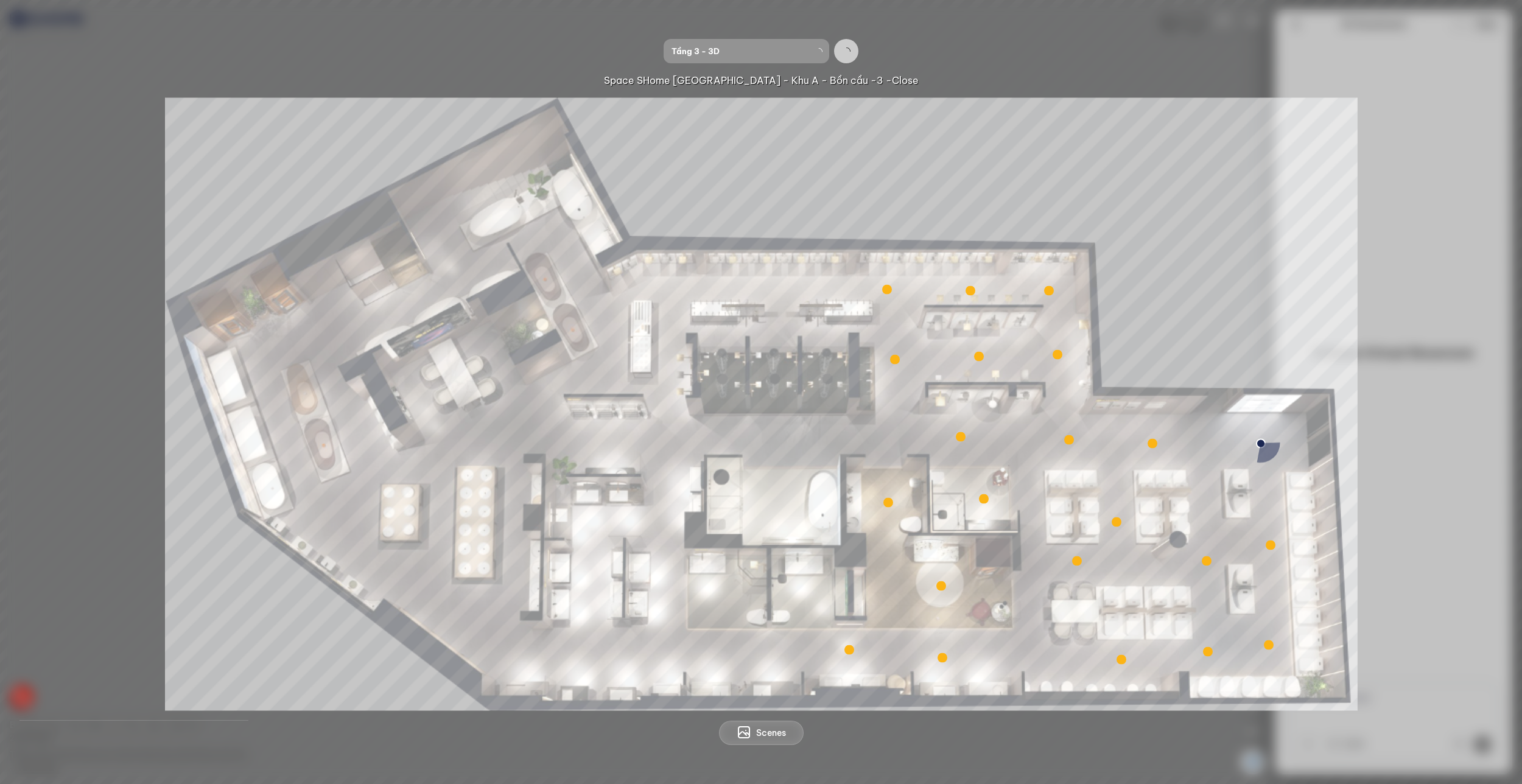
click at [770, 61] on span "Tầng 3 - 3D" at bounding box center [746, 51] width 150 height 24
click at [771, 64] on div "Tầng 3 - 3D Space SHome Hà Đông - Khu A - Bồn cầu -3 -Close" at bounding box center [761, 63] width 1483 height 49
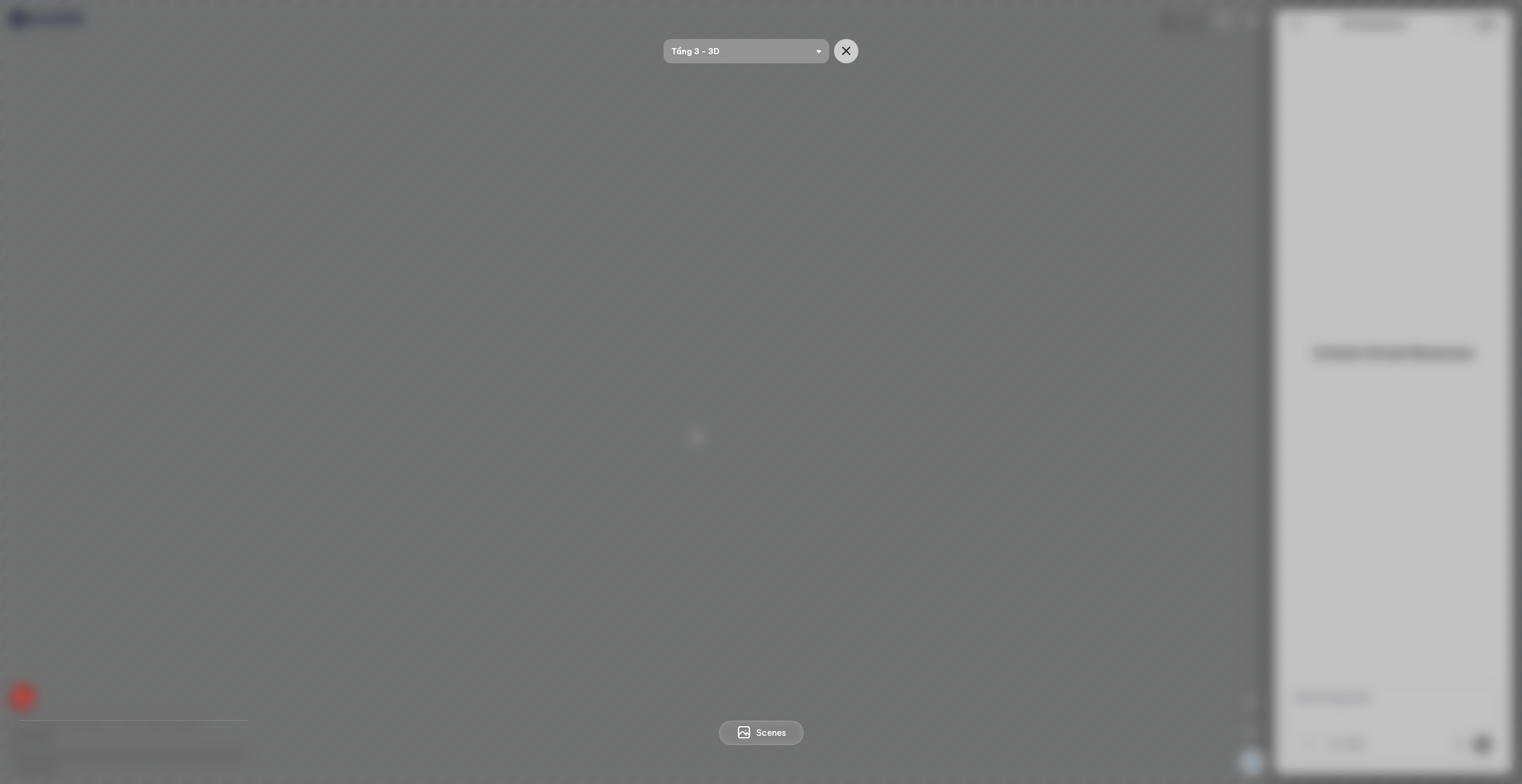
click at [772, 50] on span "Tầng 3 - 3D" at bounding box center [746, 51] width 150 height 24
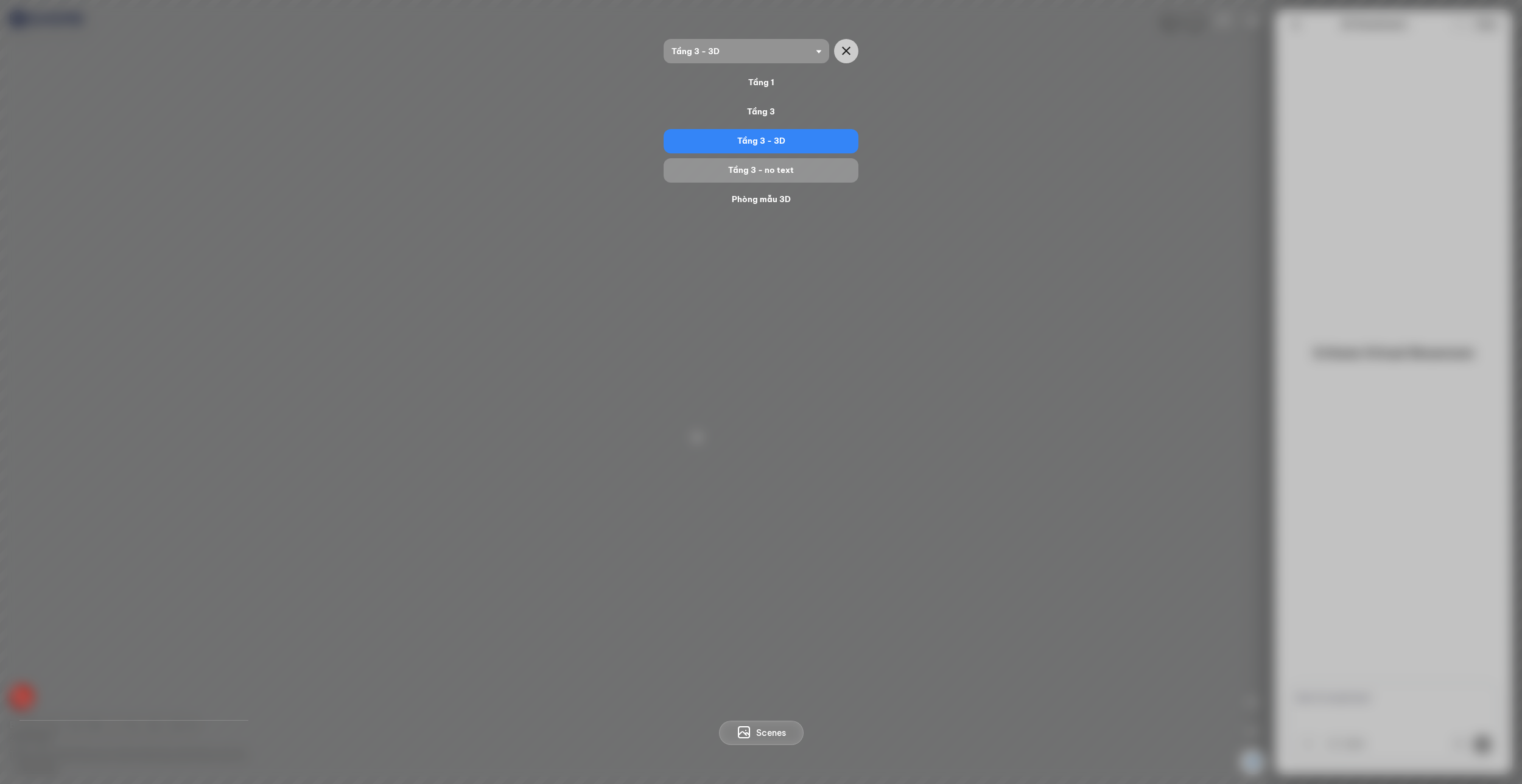
click at [765, 170] on div "Tầng 3 - no text" at bounding box center [761, 170] width 185 height 15
